Goal: Transaction & Acquisition: Purchase product/service

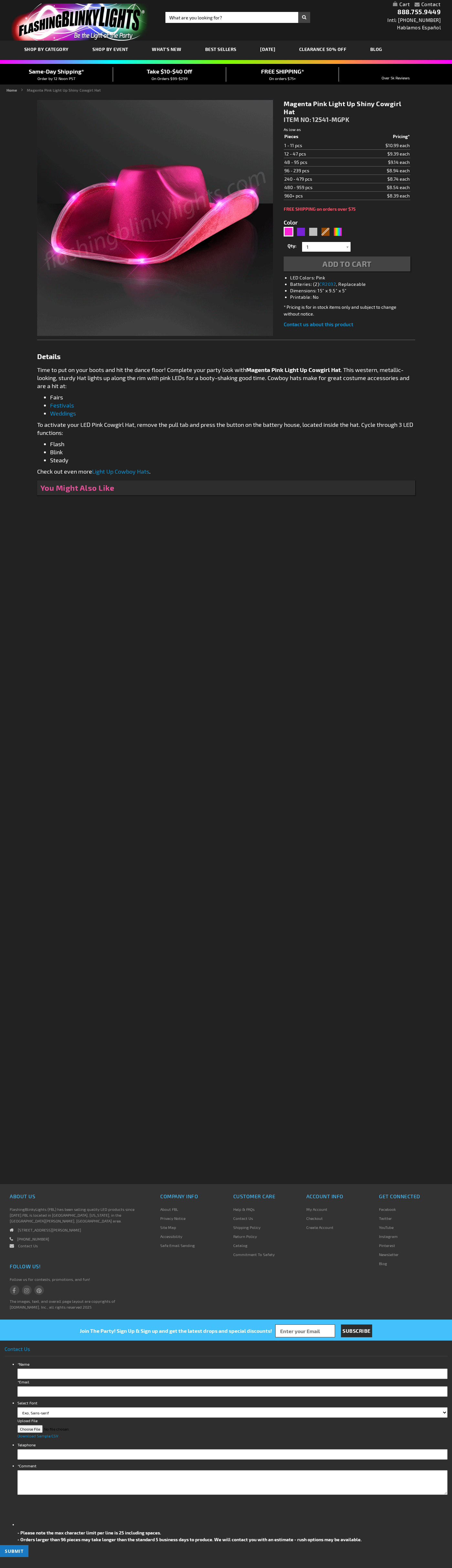
type input "5639"
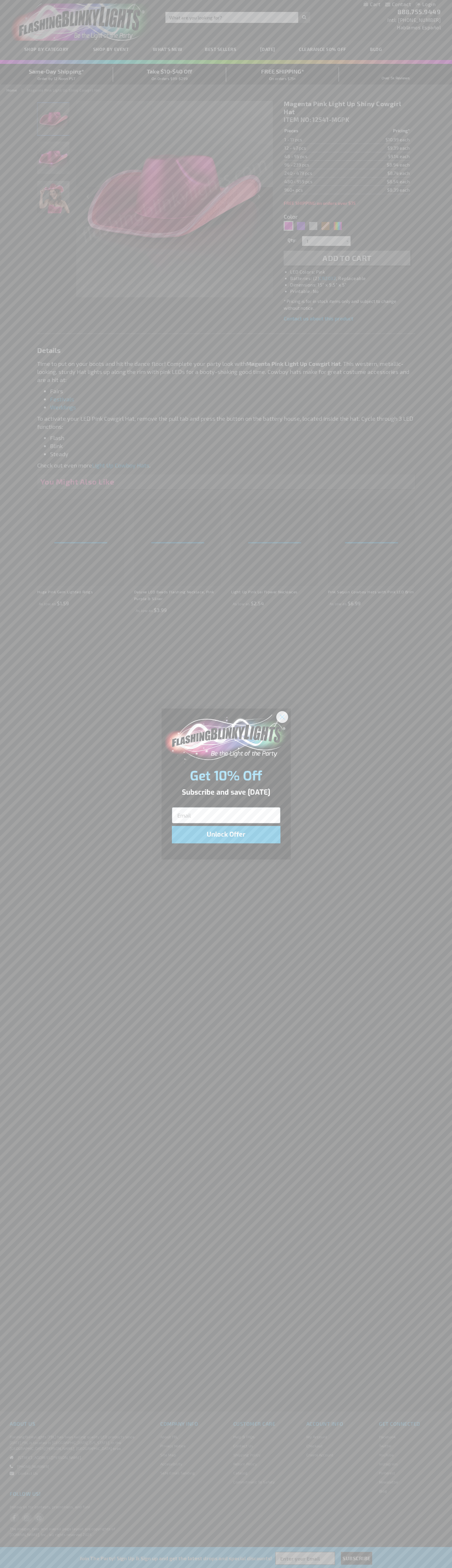
click at [282, 716] on icon "Close dialog" at bounding box center [281, 716] width 4 height 4
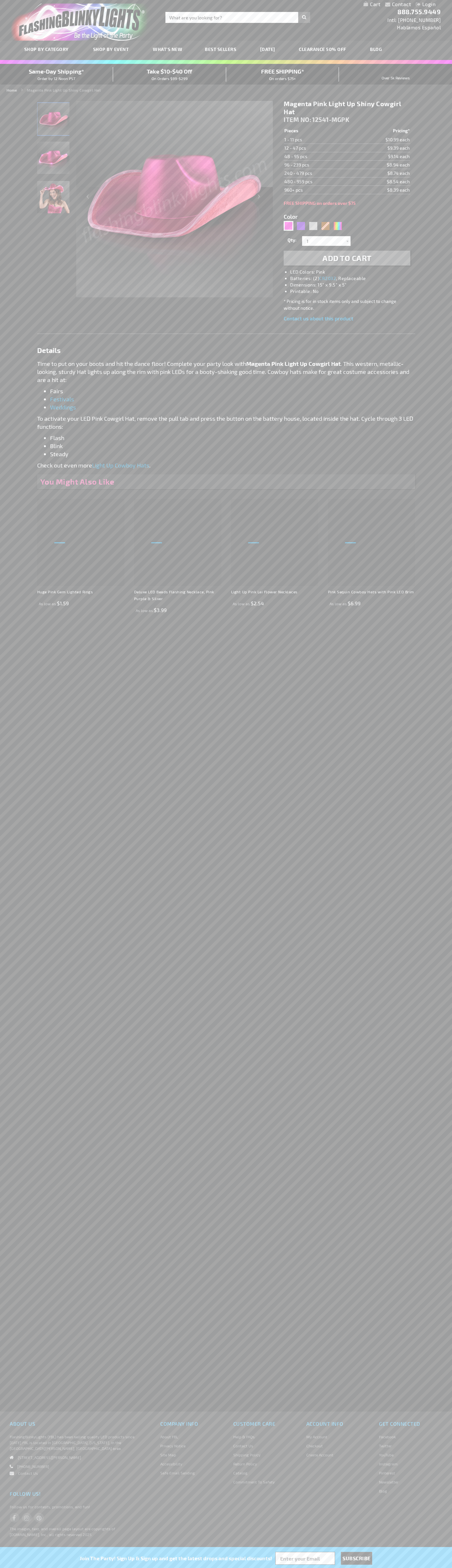
click at [347, 108] on h1 "Magenta Pink Light Up Shiny Cowgirl Hat" at bounding box center [346, 108] width 126 height 16
click at [347, 258] on span "Add to Cart" at bounding box center [347, 257] width 49 height 9
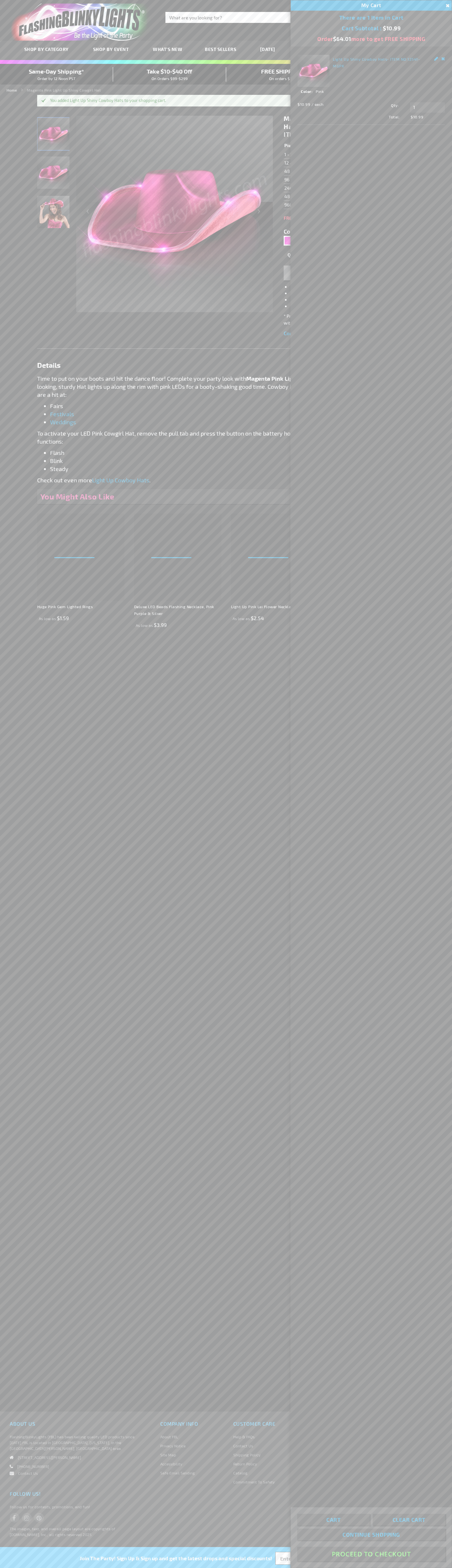
click at [371, 1554] on button "Proceed To Checkout" at bounding box center [371, 1554] width 148 height 15
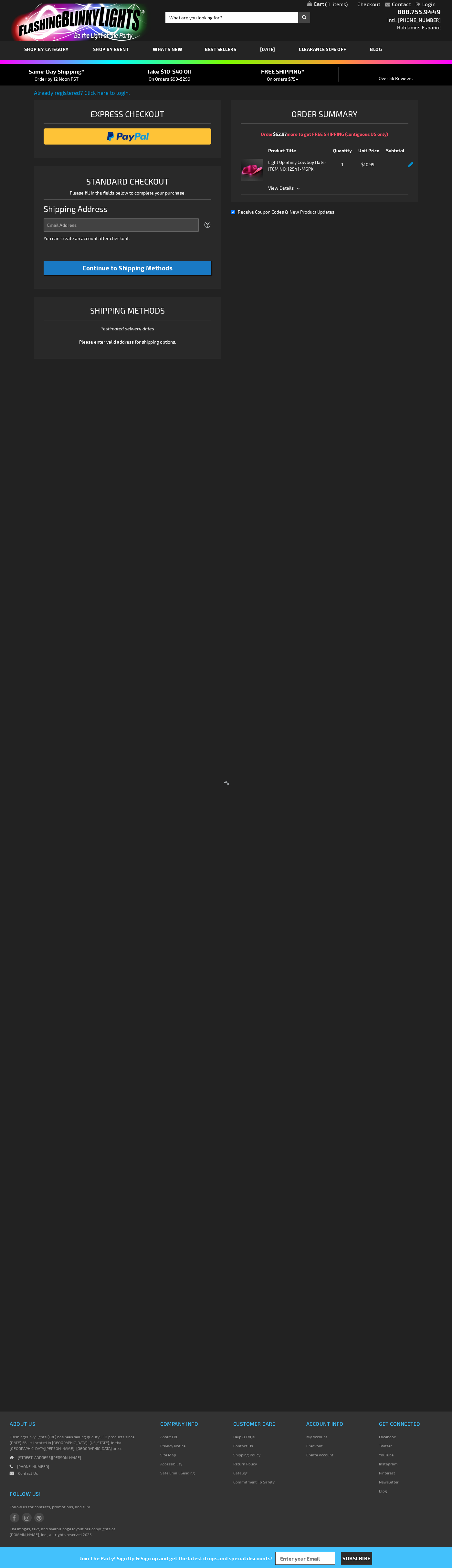
select select "US"
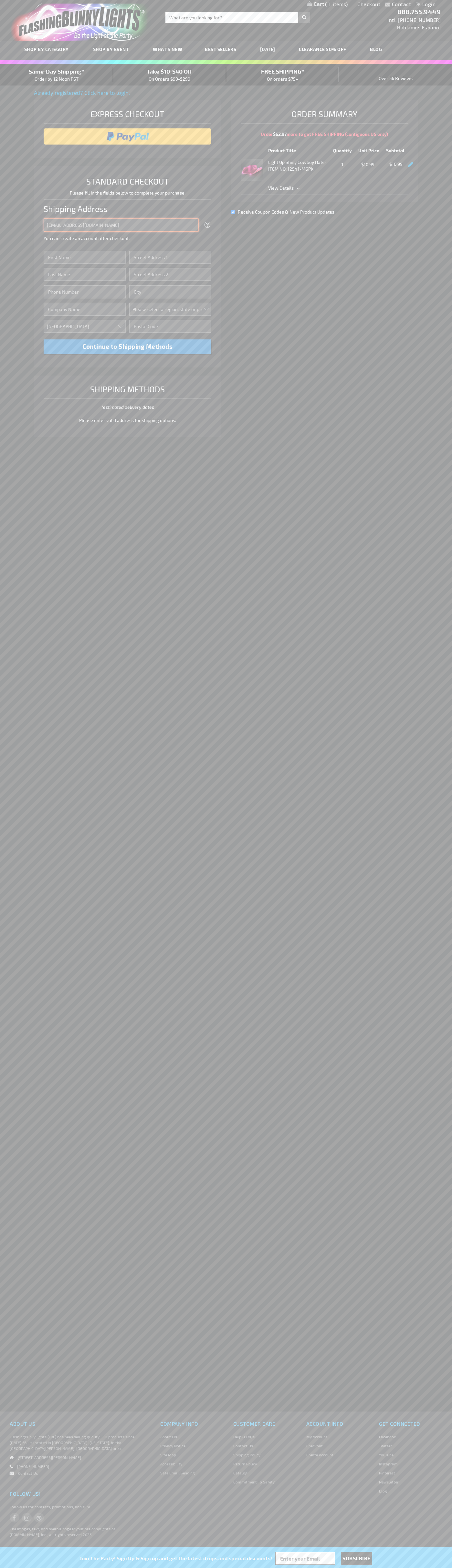
type input "johnsmith005@storebotmail.joonix.net"
type input "John"
type input "76 Ninth Avenue"
type input "First floor"
type input "new york"
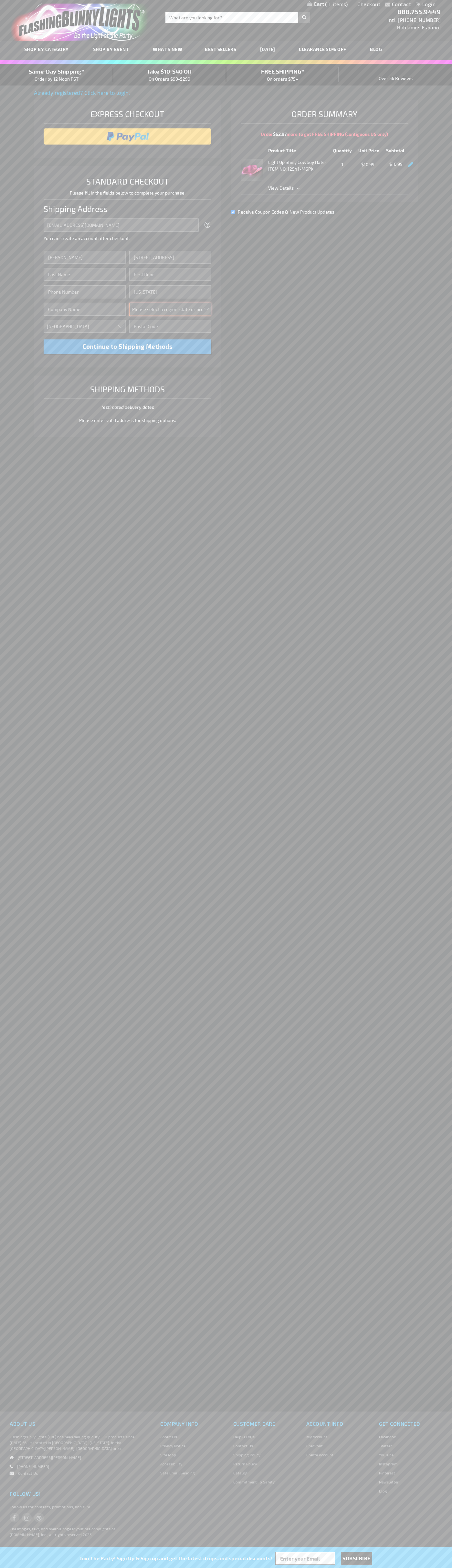
select select "43"
type input "10011"
type input "Smith"
type input "6502530000"
type input "John Smith"
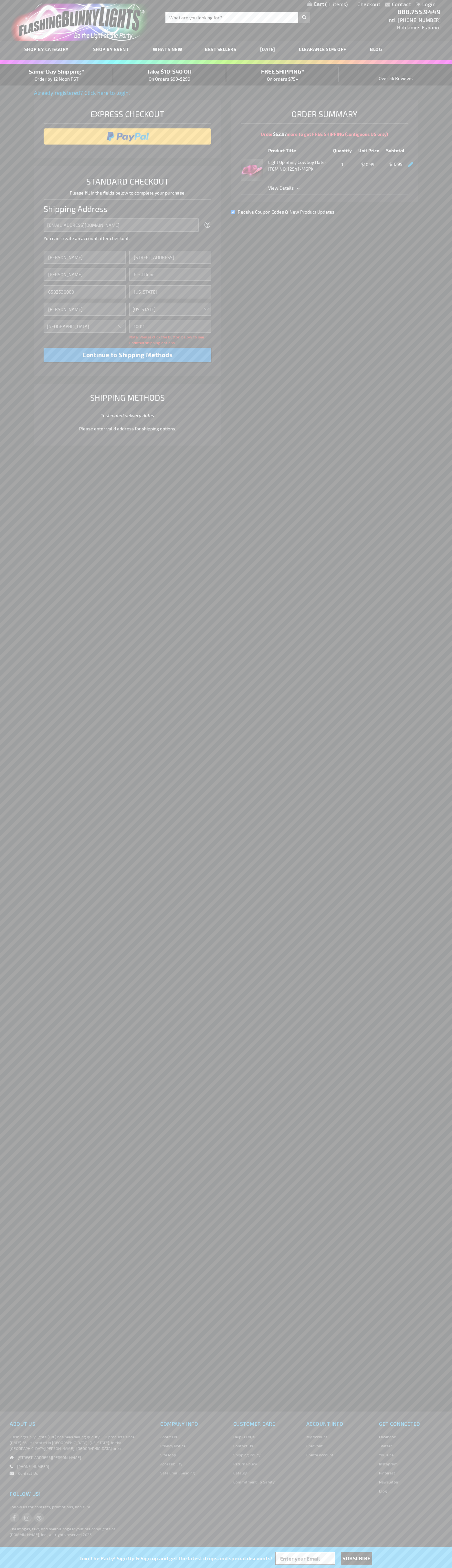
click at [57, 75] on div "Same-Day Shipping* Order by 12 Noon PST" at bounding box center [57, 74] width 113 height 15
click at [127, 136] on input "image" at bounding box center [127, 136] width 161 height 13
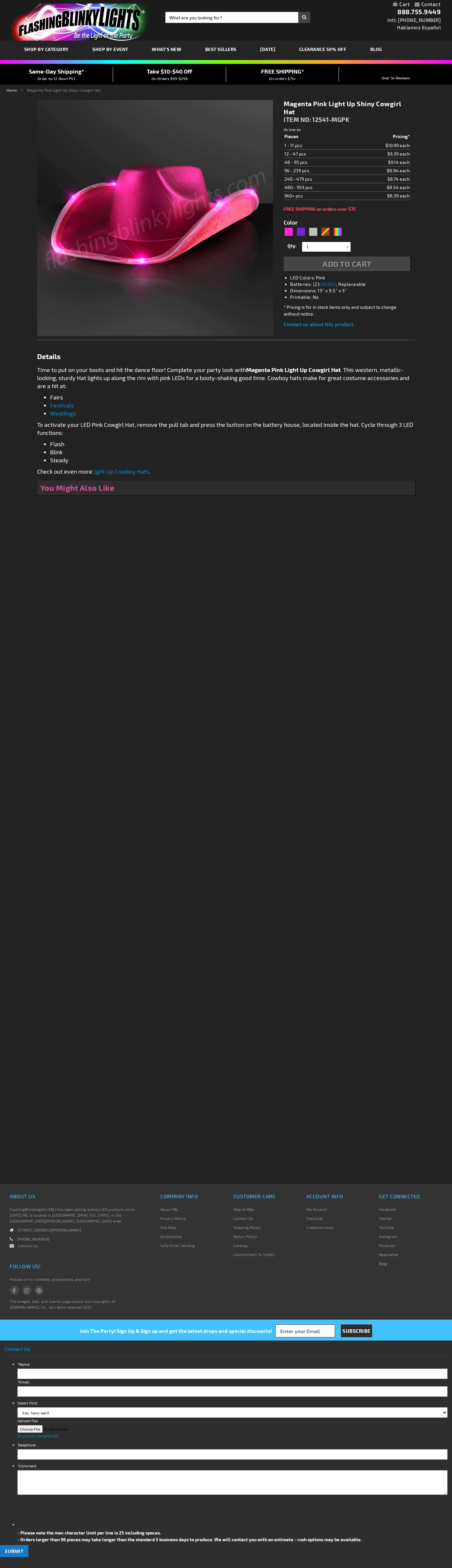
type input "5639"
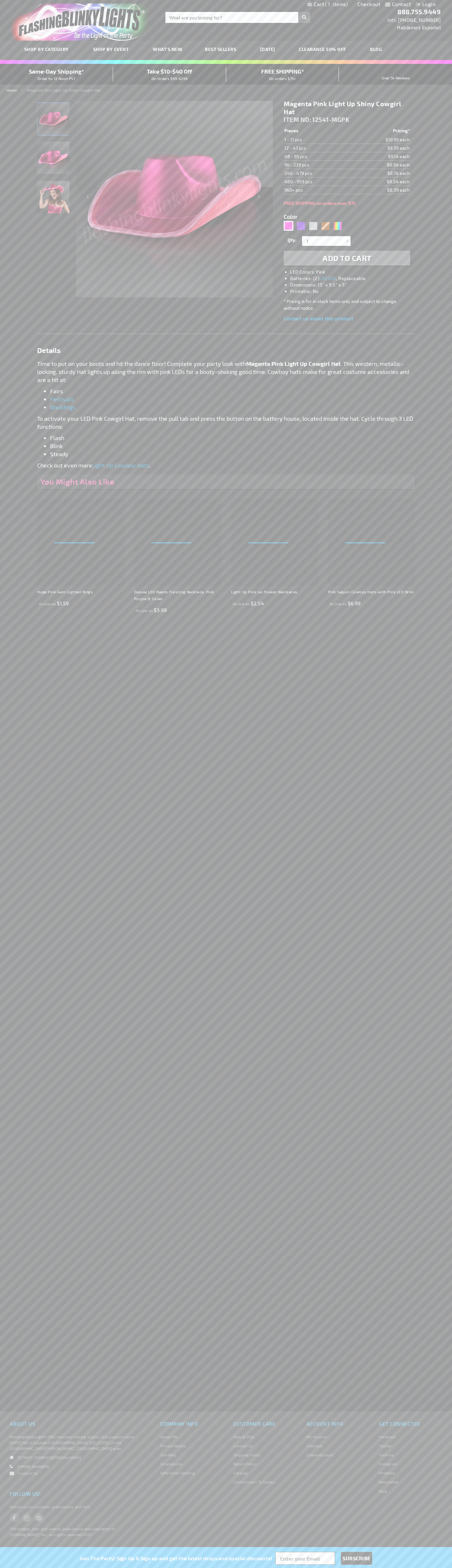
click at [327, 4] on span "1" at bounding box center [336, 4] width 23 height 6
